Goal: Information Seeking & Learning: Learn about a topic

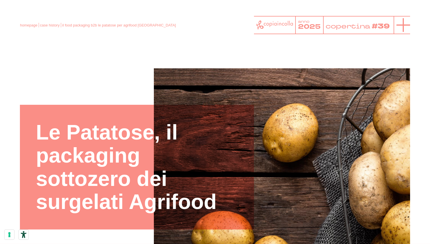
click at [408, 26] on icon at bounding box center [404, 25] width 14 height 14
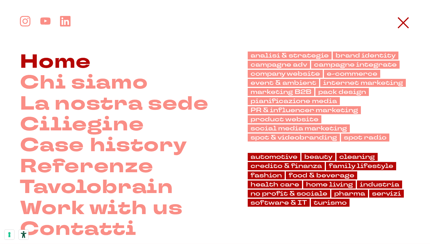
click at [80, 59] on link "Home" at bounding box center [55, 61] width 71 height 21
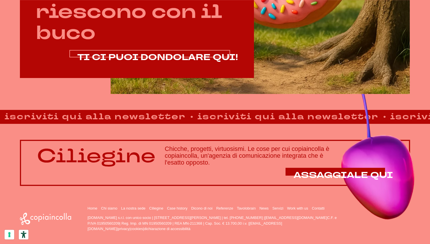
scroll to position [359, 0]
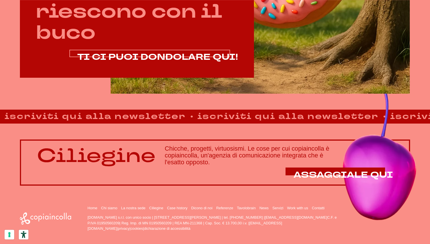
click at [137, 57] on span "TI CI PUOI DONDOLARE QUI!" at bounding box center [157, 57] width 161 height 12
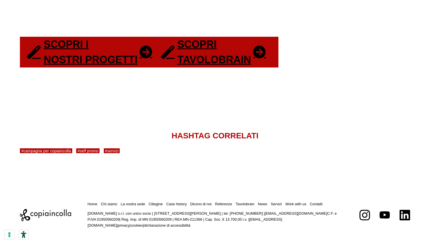
scroll to position [1141, 0]
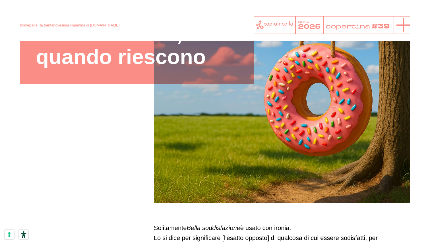
click at [400, 22] on icon at bounding box center [404, 25] width 14 height 14
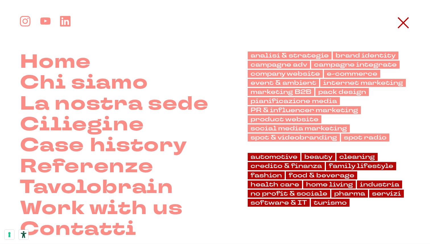
scroll to position [121, 0]
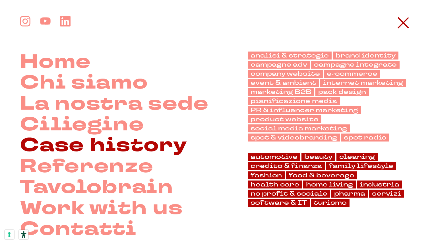
click at [92, 150] on link "Case history" at bounding box center [103, 145] width 167 height 21
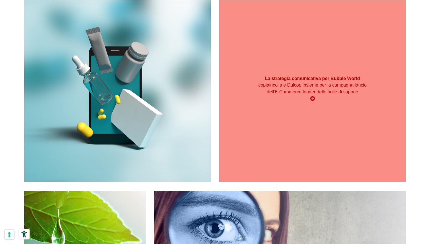
scroll to position [944, 0]
click at [297, 153] on div "La strategia comunicativa per Bubble World copiaincolla e Dulcop insieme per la…" at bounding box center [312, 88] width 187 height 187
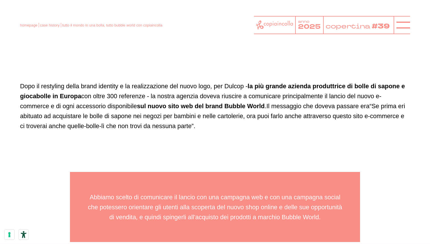
scroll to position [787, 0]
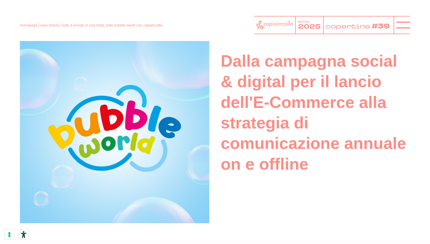
scroll to position [343, 0]
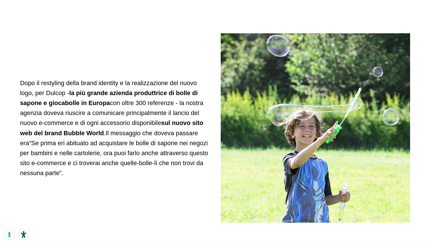
scroll to position [574, 0]
drag, startPoint x: 136, startPoint y: 92, endPoint x: 109, endPoint y: 106, distance: 29.9
click at [109, 106] on strong "la più grande azienda produttrice di bolle di sapone e giocabolle in Europa" at bounding box center [109, 97] width 178 height 17
copy strong "produttrice di bolle di sapone e giocabolle in Europa"
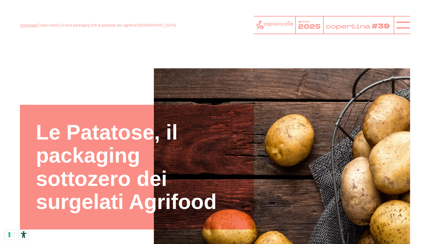
click at [26, 26] on link "homepage" at bounding box center [28, 25] width 17 height 4
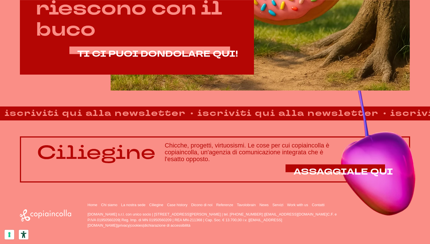
scroll to position [362, 0]
